Goal: Navigation & Orientation: Find specific page/section

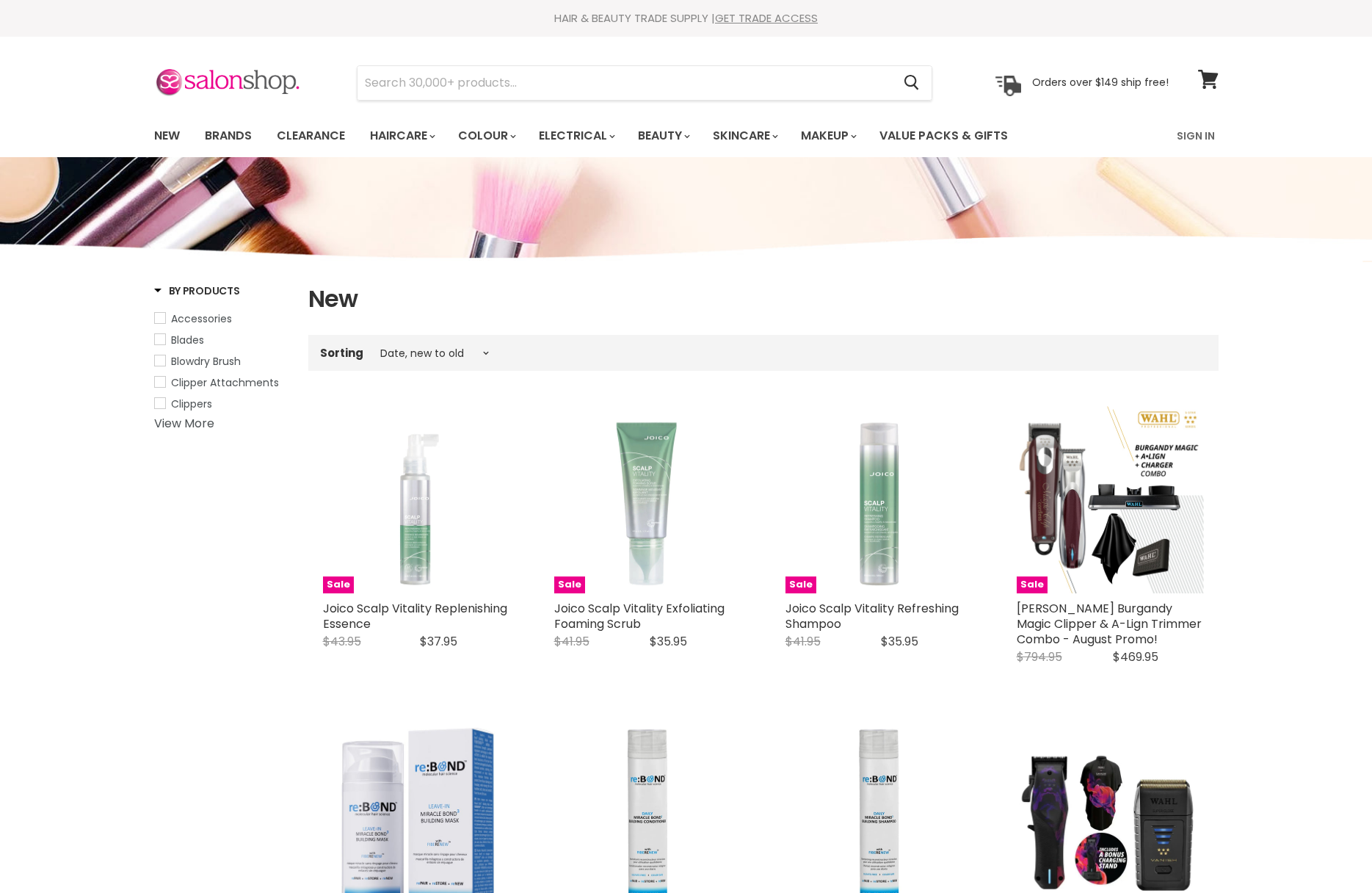
select select "created-descending"
click at [223, 134] on link "Brands" at bounding box center [228, 136] width 69 height 31
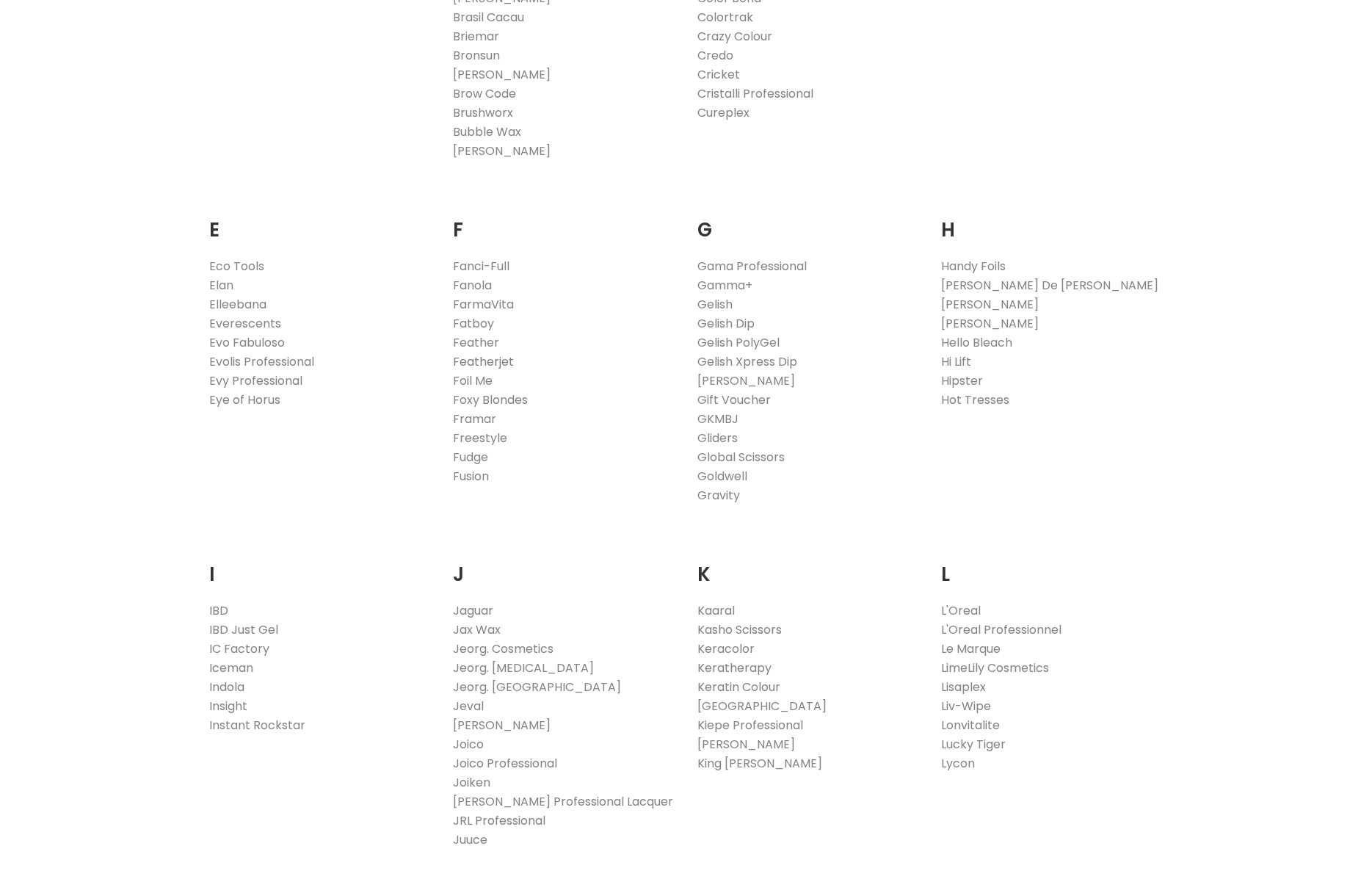
scroll to position [796, 0]
click at [477, 377] on link "Foil Me" at bounding box center [472, 381] width 39 height 17
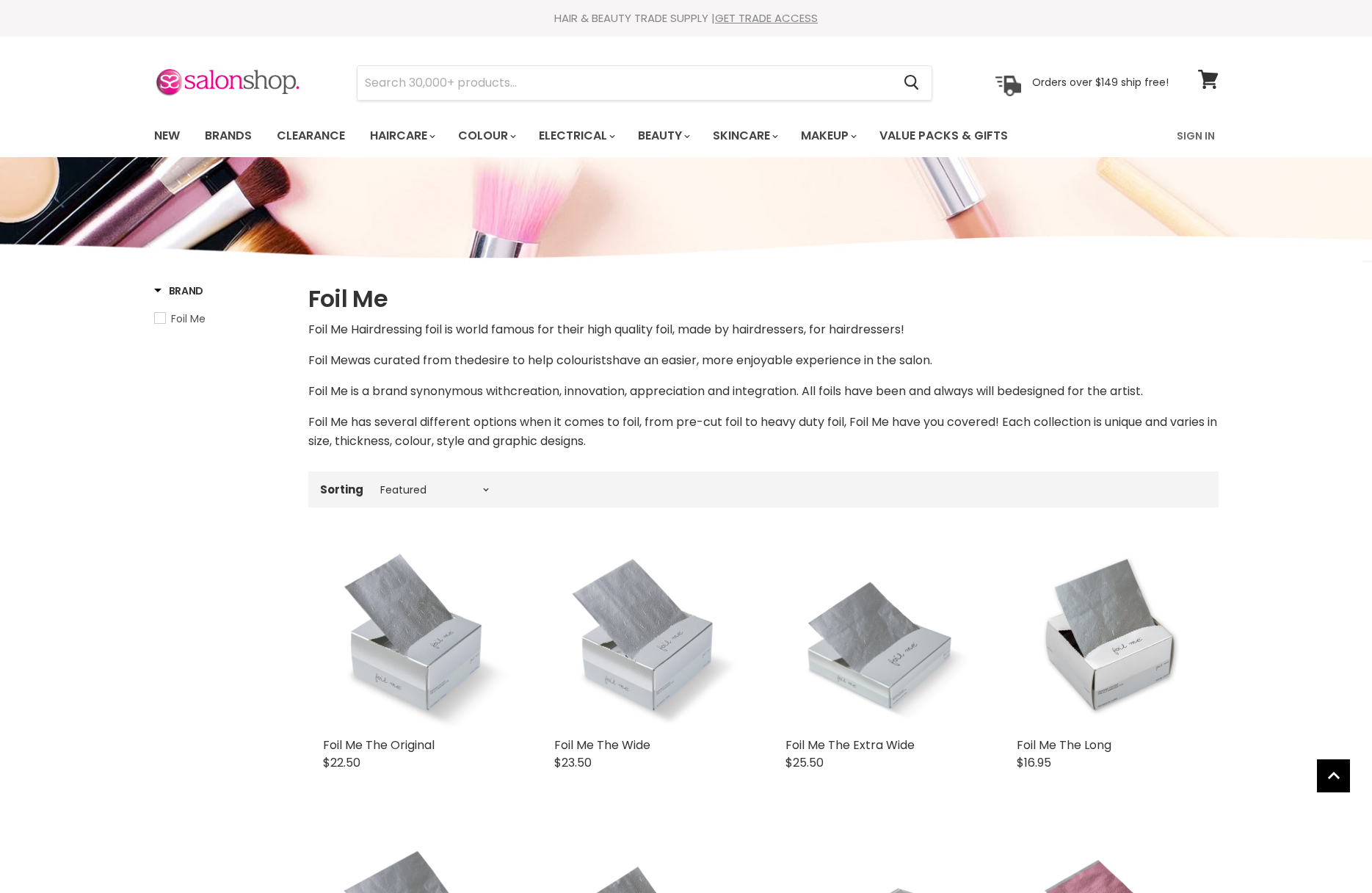
select select "manual"
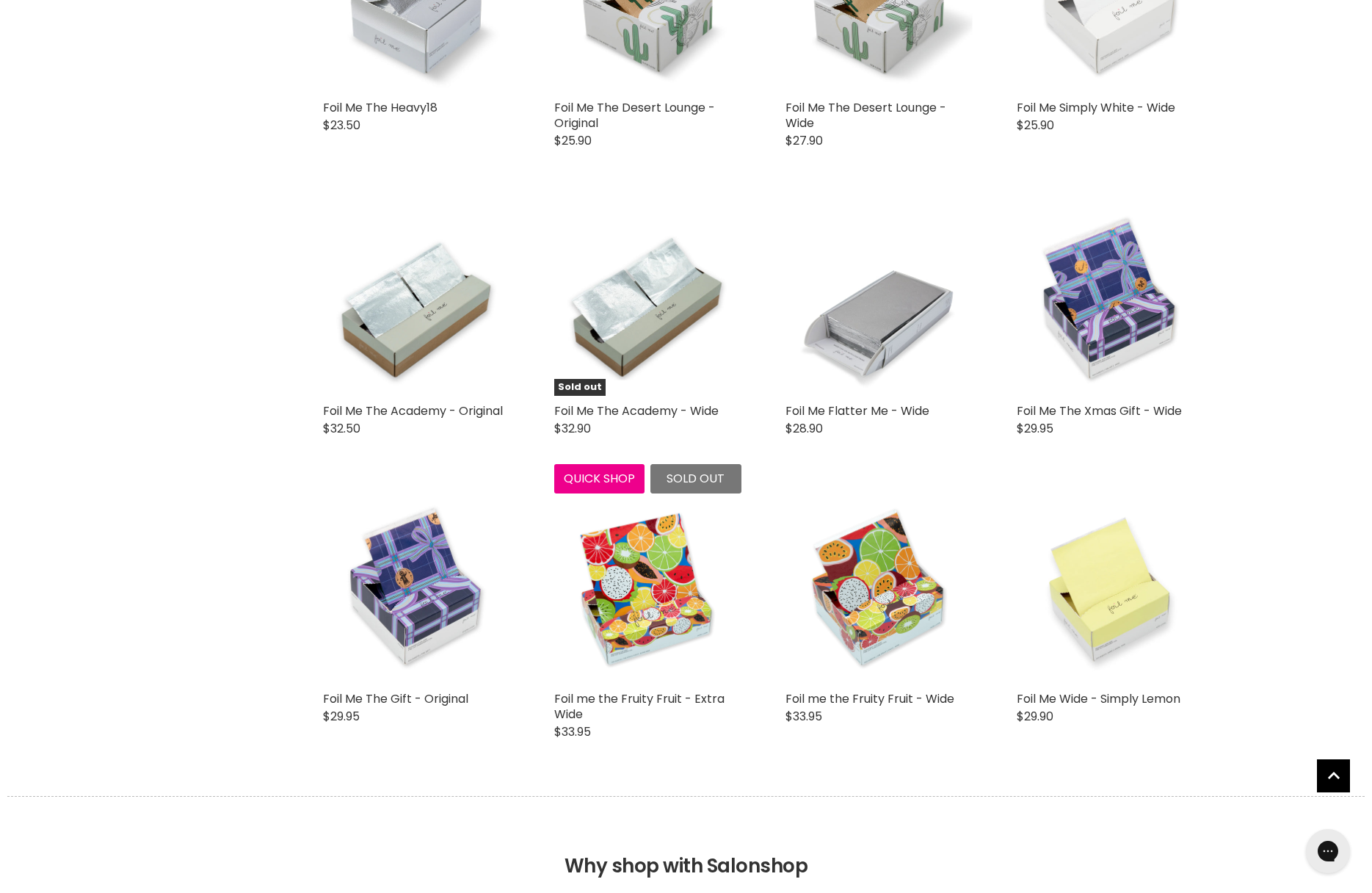
scroll to position [3355, 0]
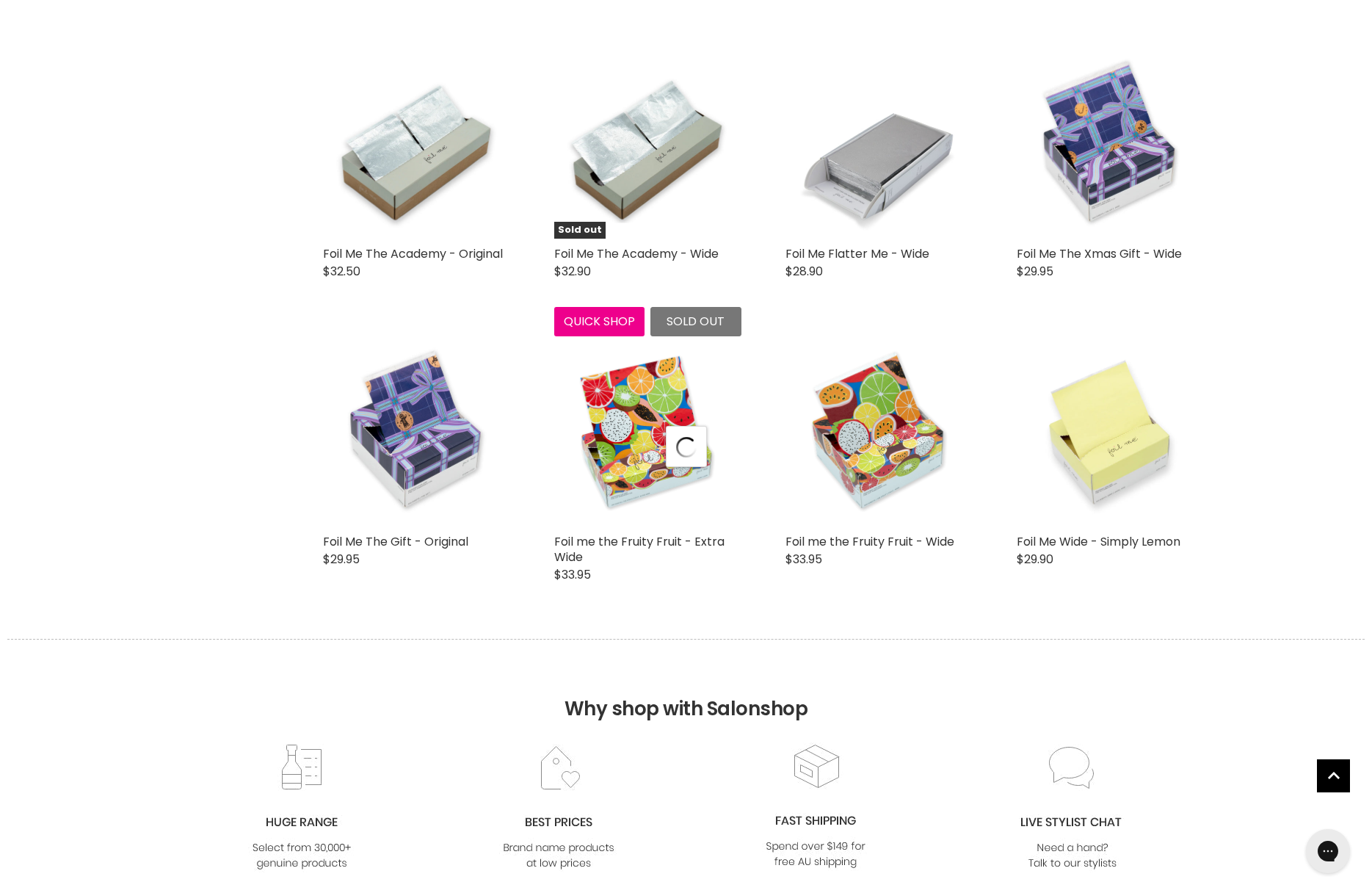
select select "manual"
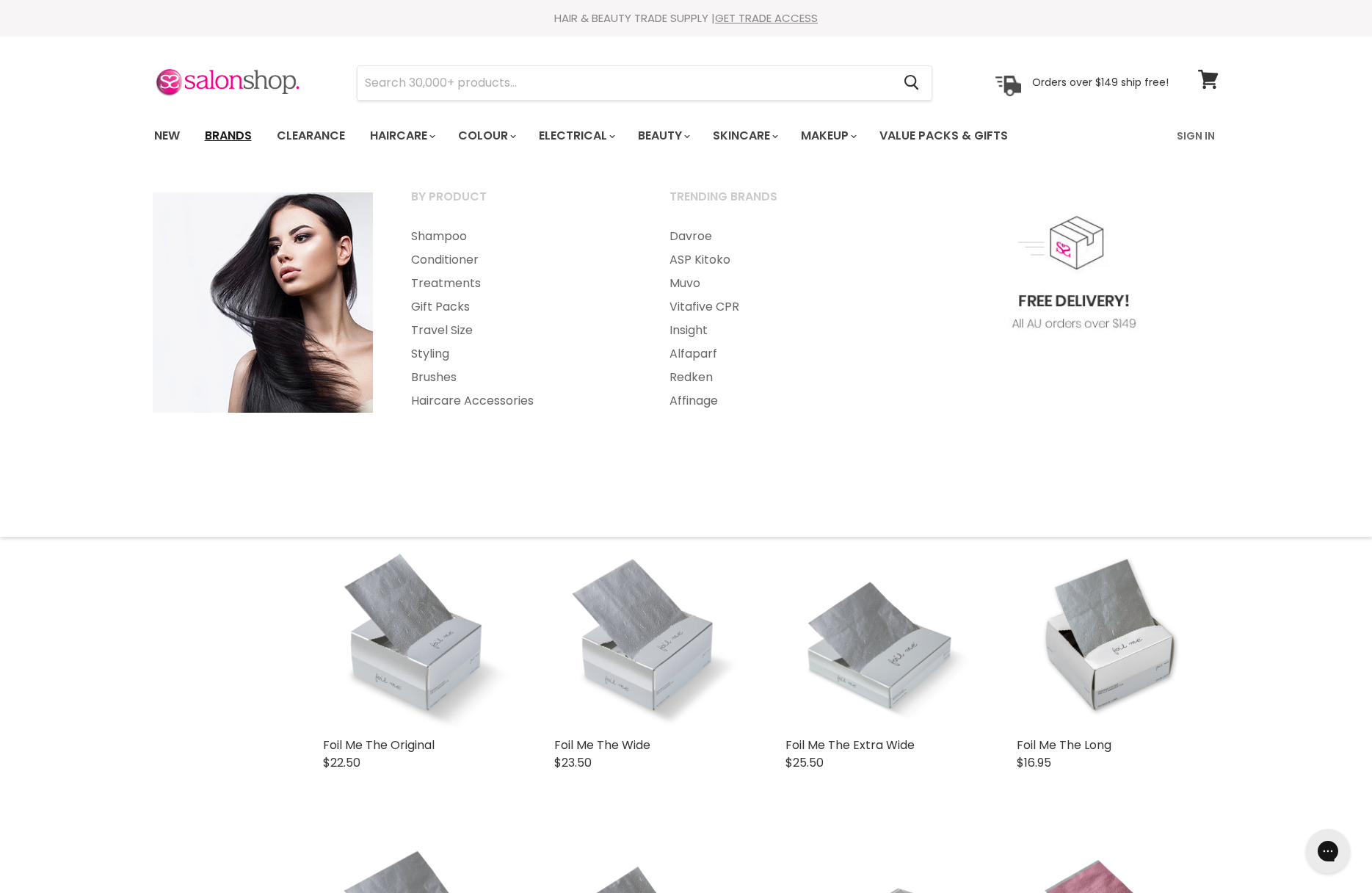
click at [246, 137] on link "Brands" at bounding box center [228, 136] width 69 height 31
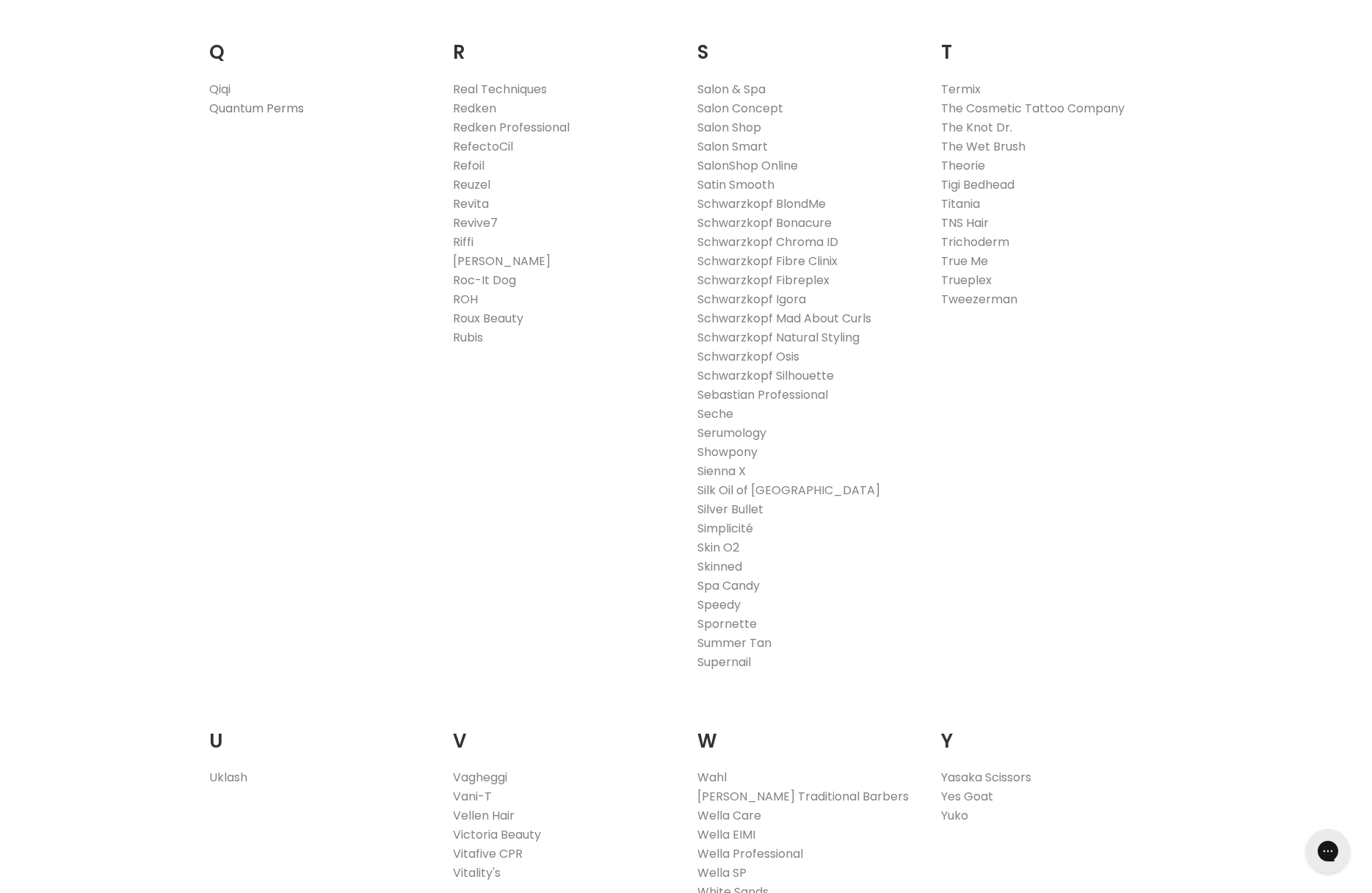
click at [289, 110] on link "Quantum Perms" at bounding box center [256, 109] width 94 height 17
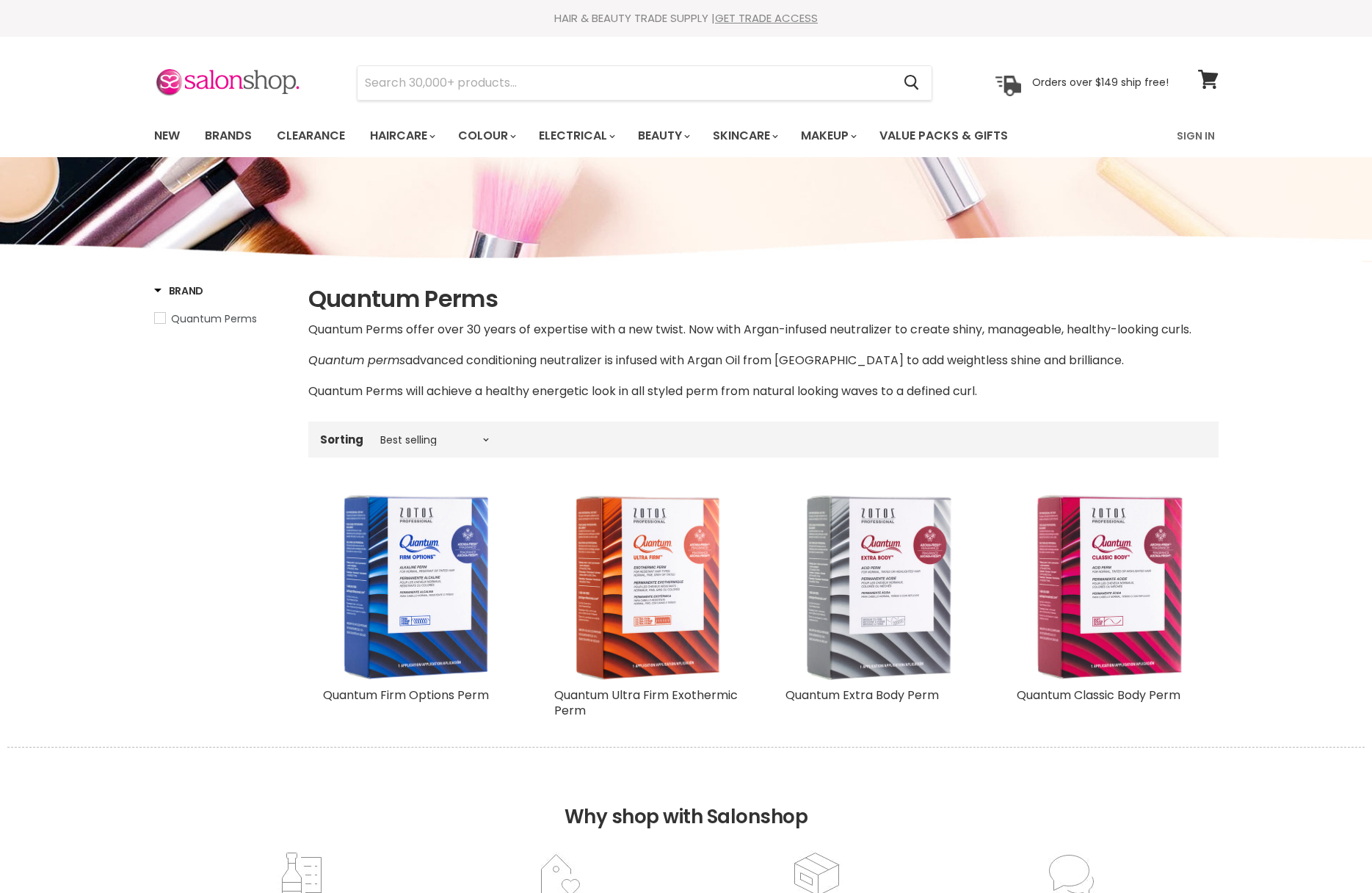
scroll to position [34, 0]
